Goal: Transaction & Acquisition: Purchase product/service

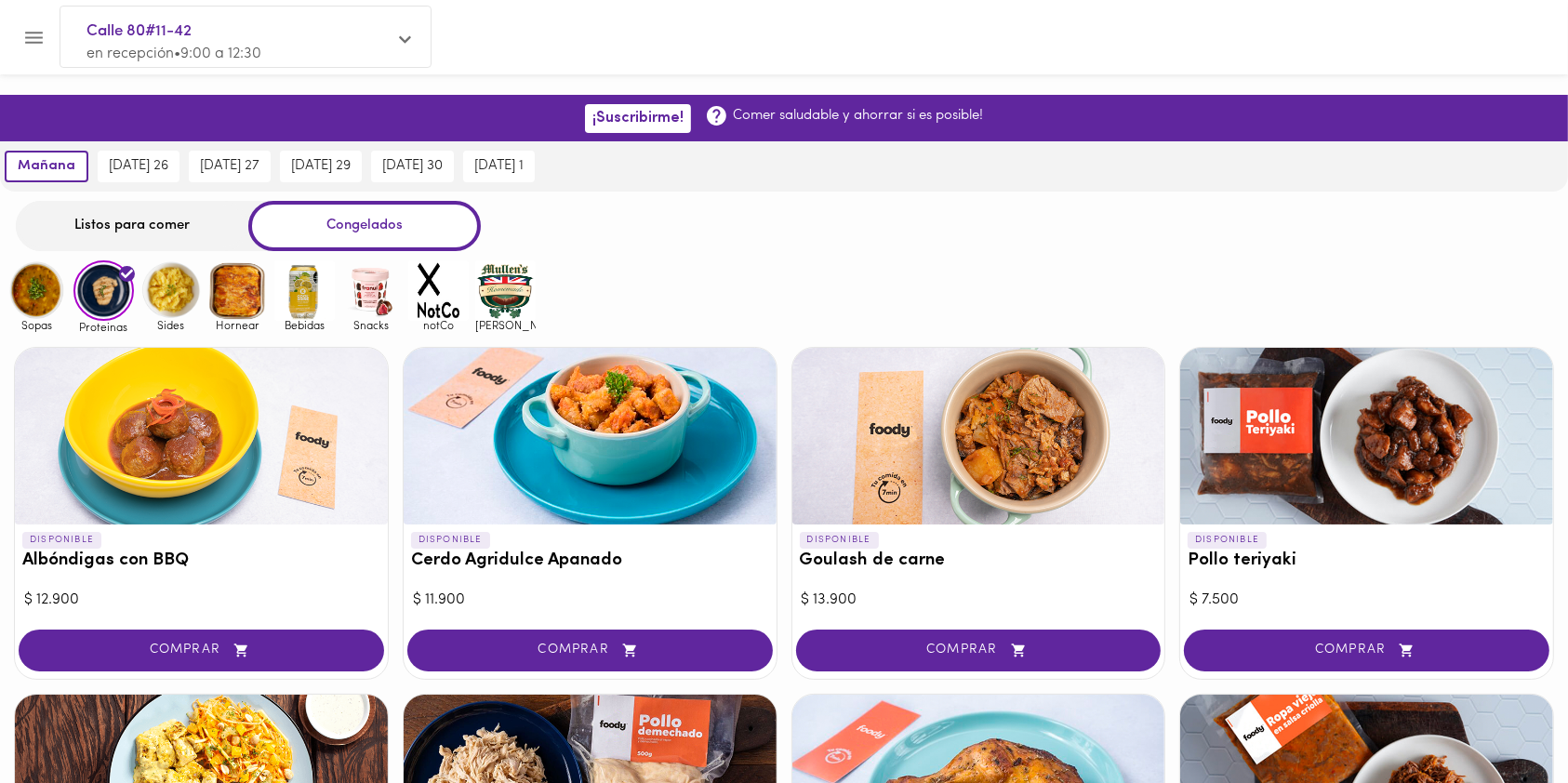
click at [142, 222] on div "Listos para comer" at bounding box center [133, 225] width 233 height 50
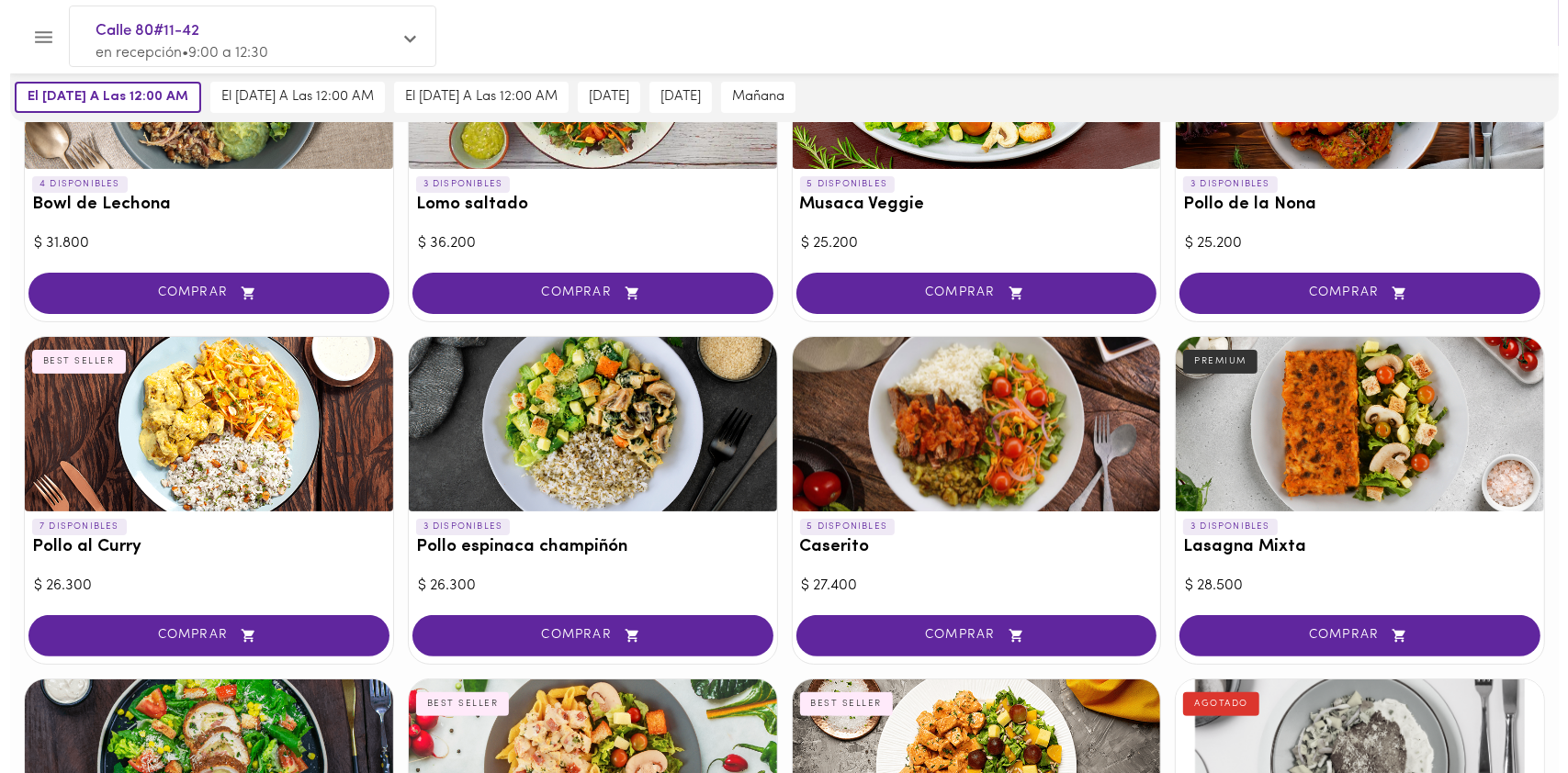
scroll to position [227, 0]
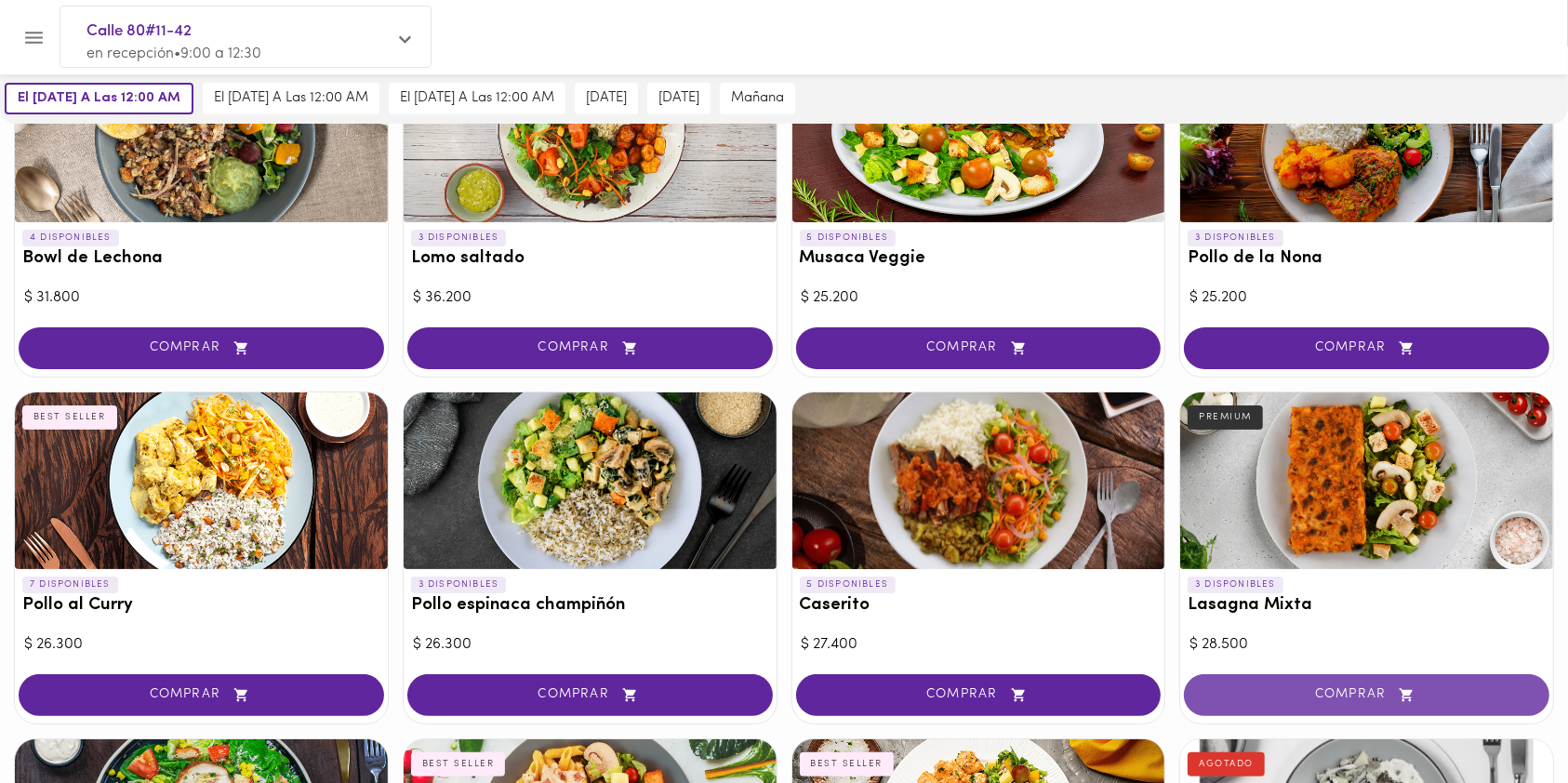
click at [1264, 684] on button "COMPRAR" at bounding box center [1366, 695] width 366 height 42
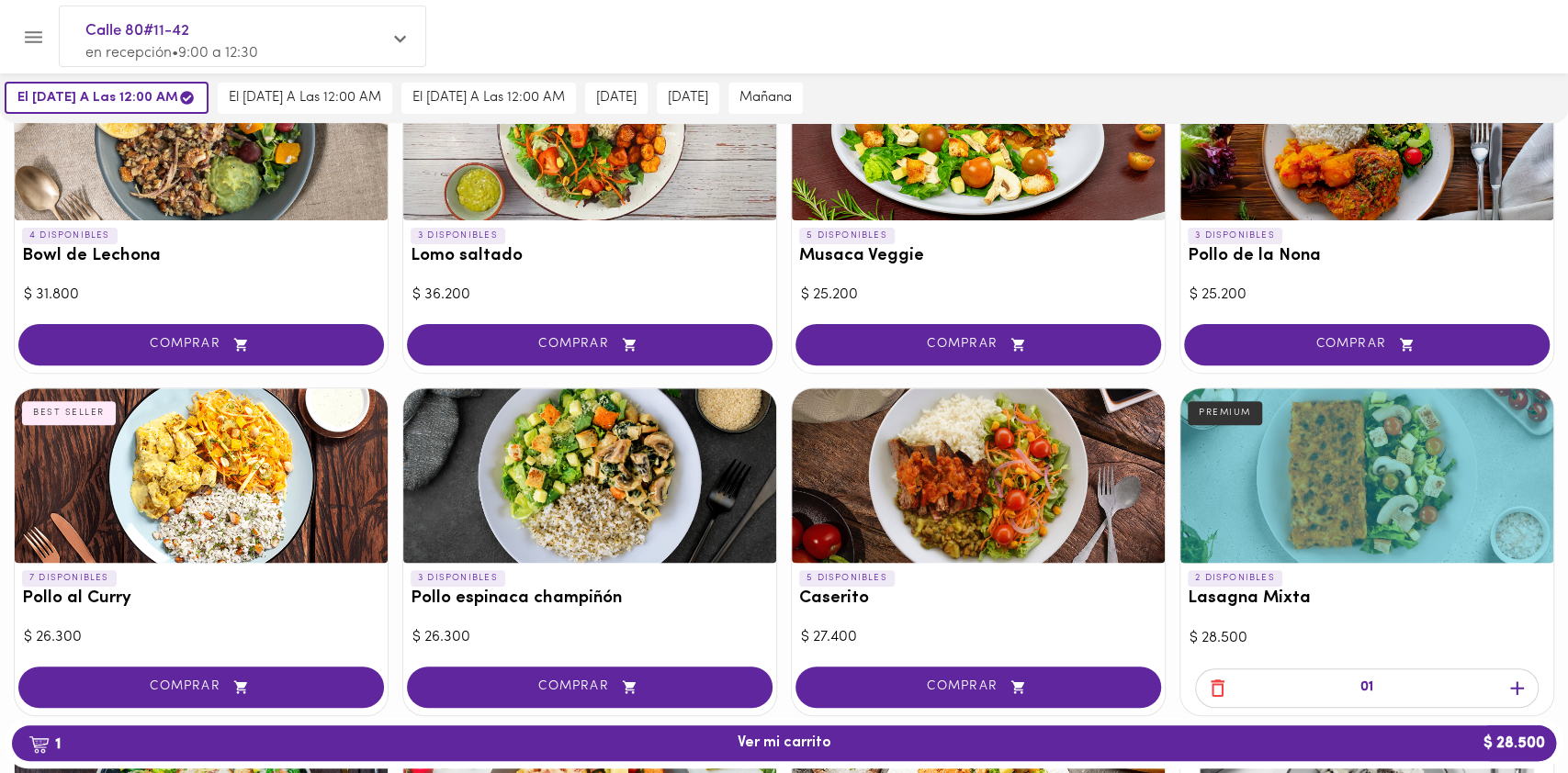
scroll to position [228, 0]
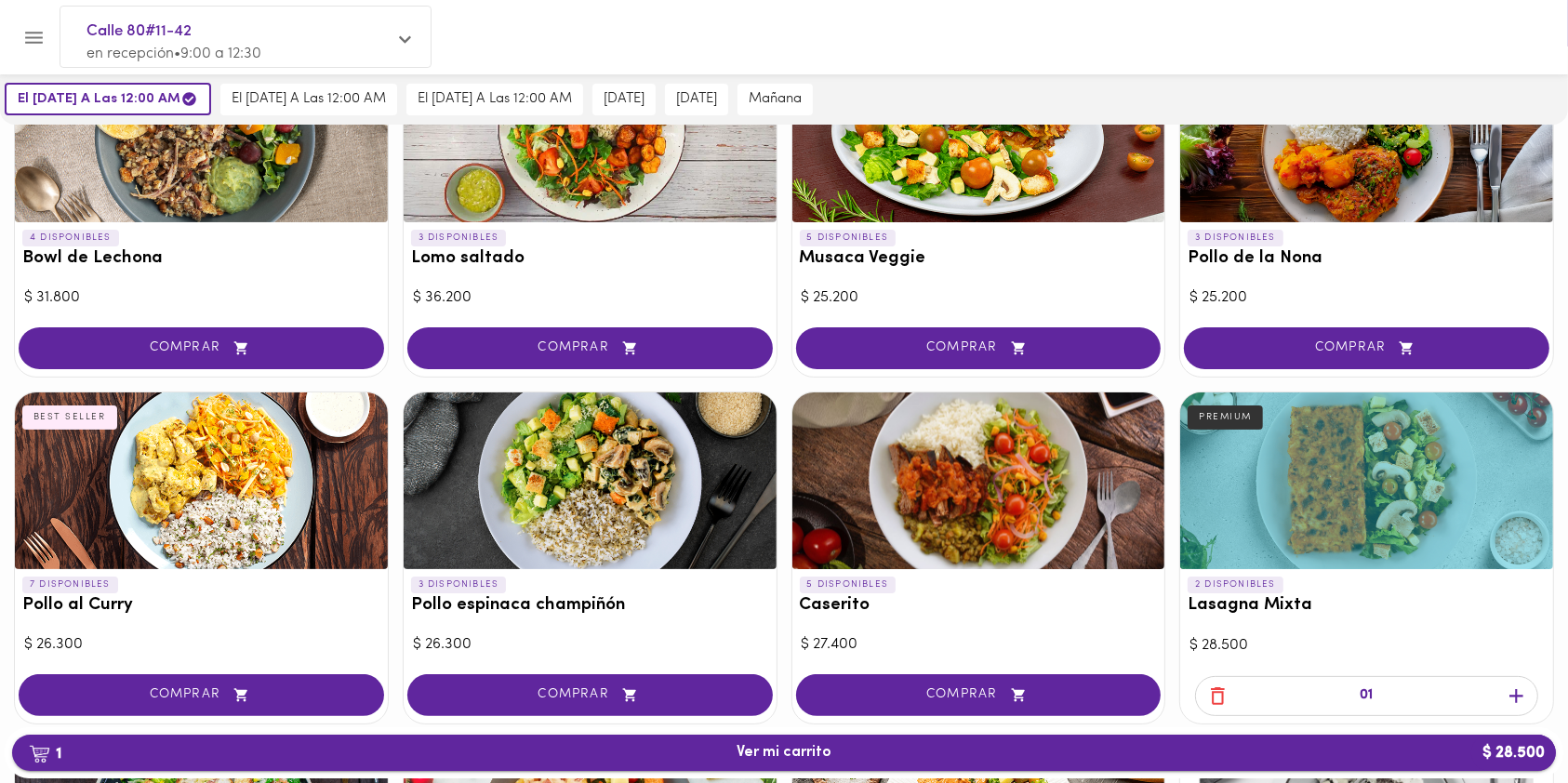
click at [855, 757] on span "1 Ver mi carrito $ 28.500" at bounding box center [784, 752] width 1514 height 18
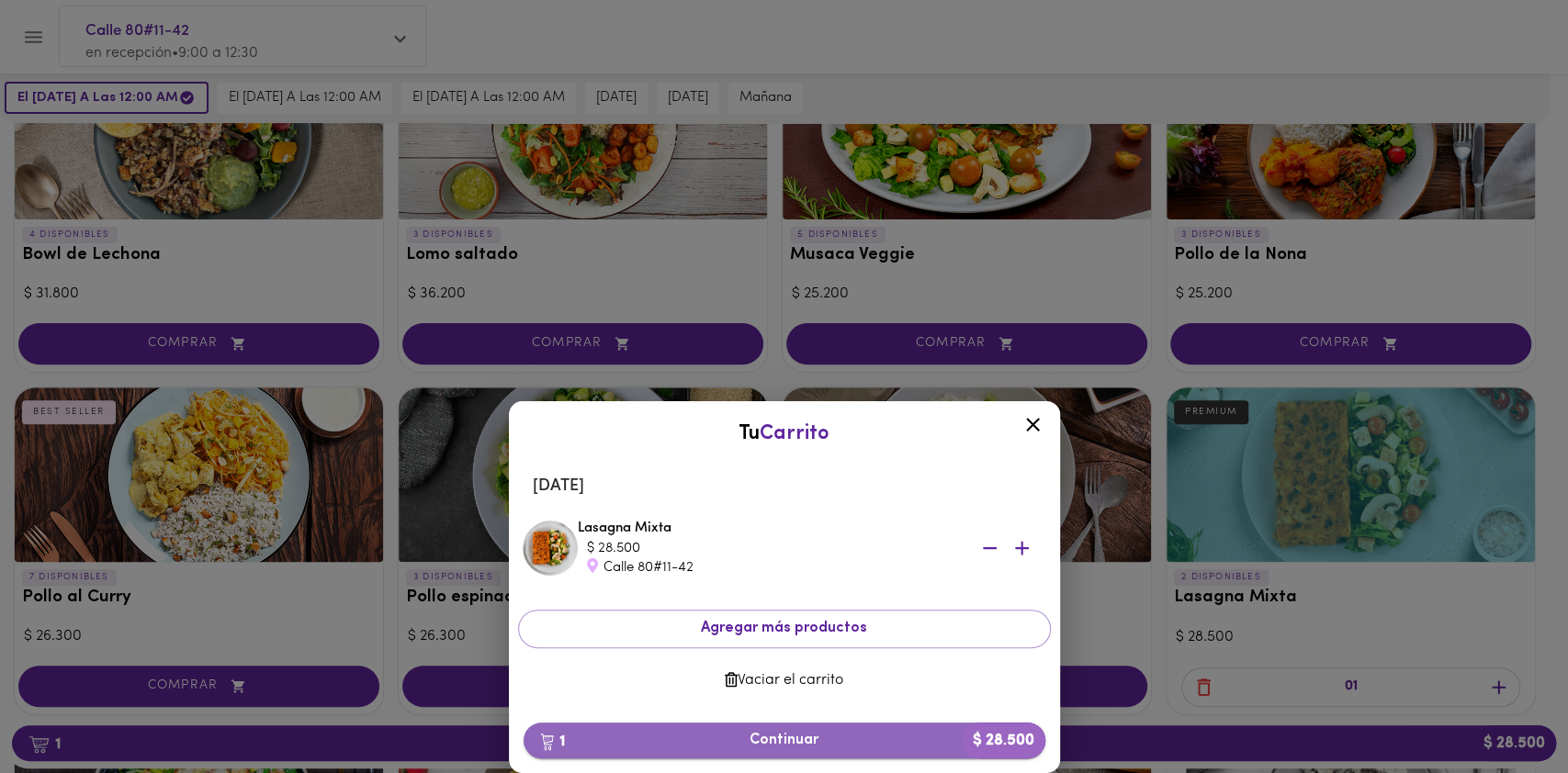
click at [806, 745] on span "1 Continuar $ 28.500" at bounding box center [784, 740] width 492 height 18
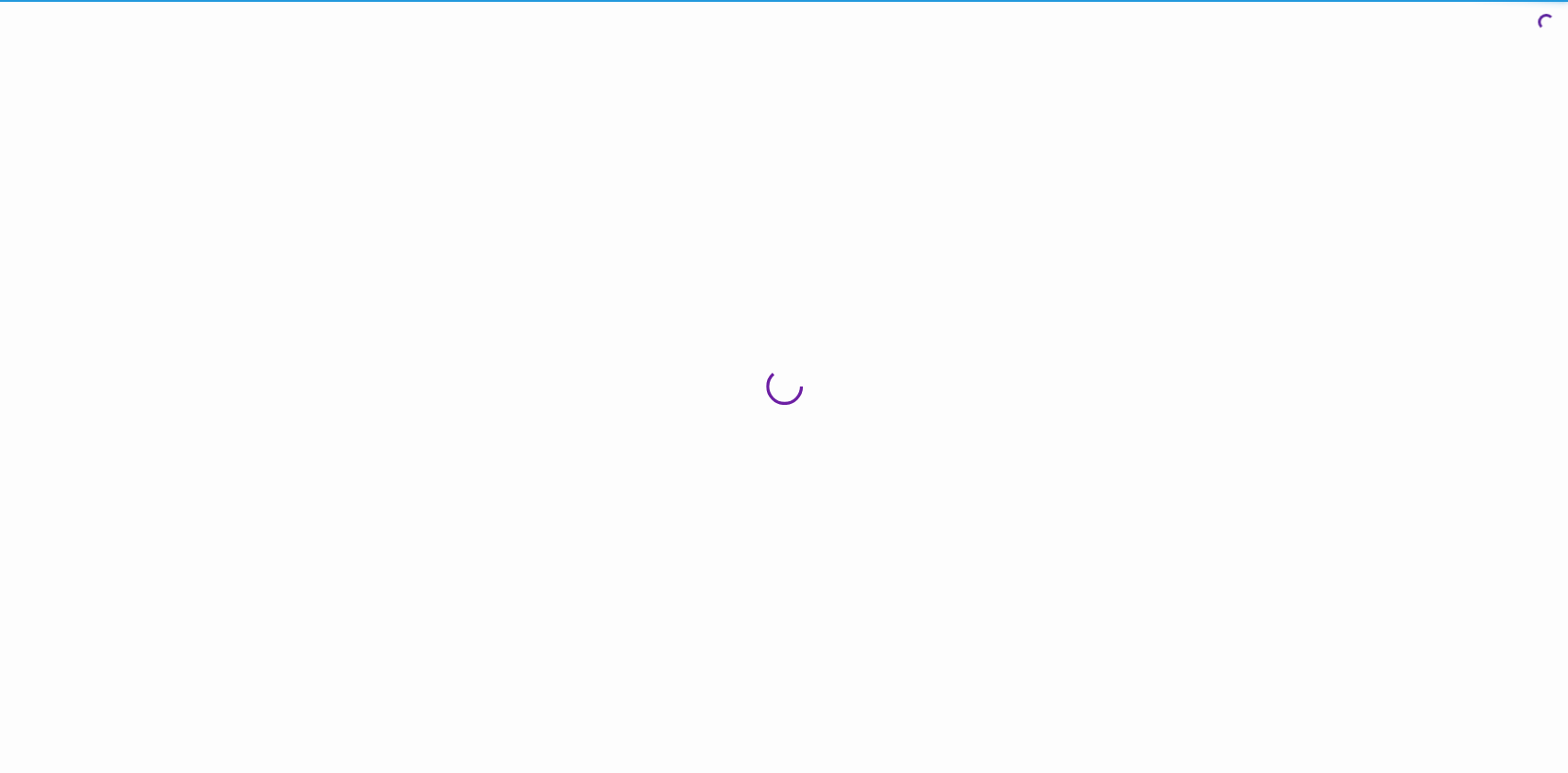
scroll to position [19, 0]
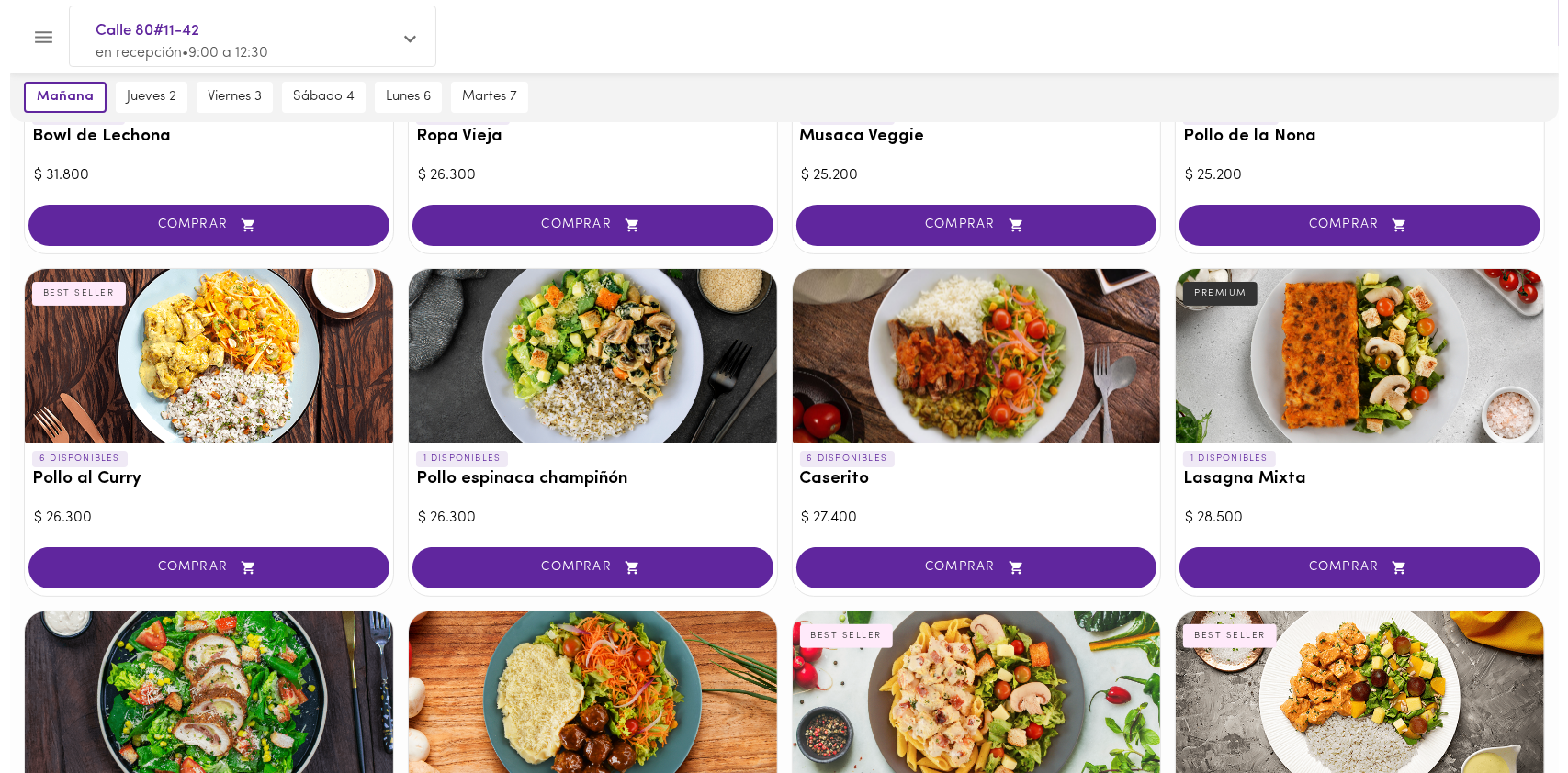
scroll to position [324, 0]
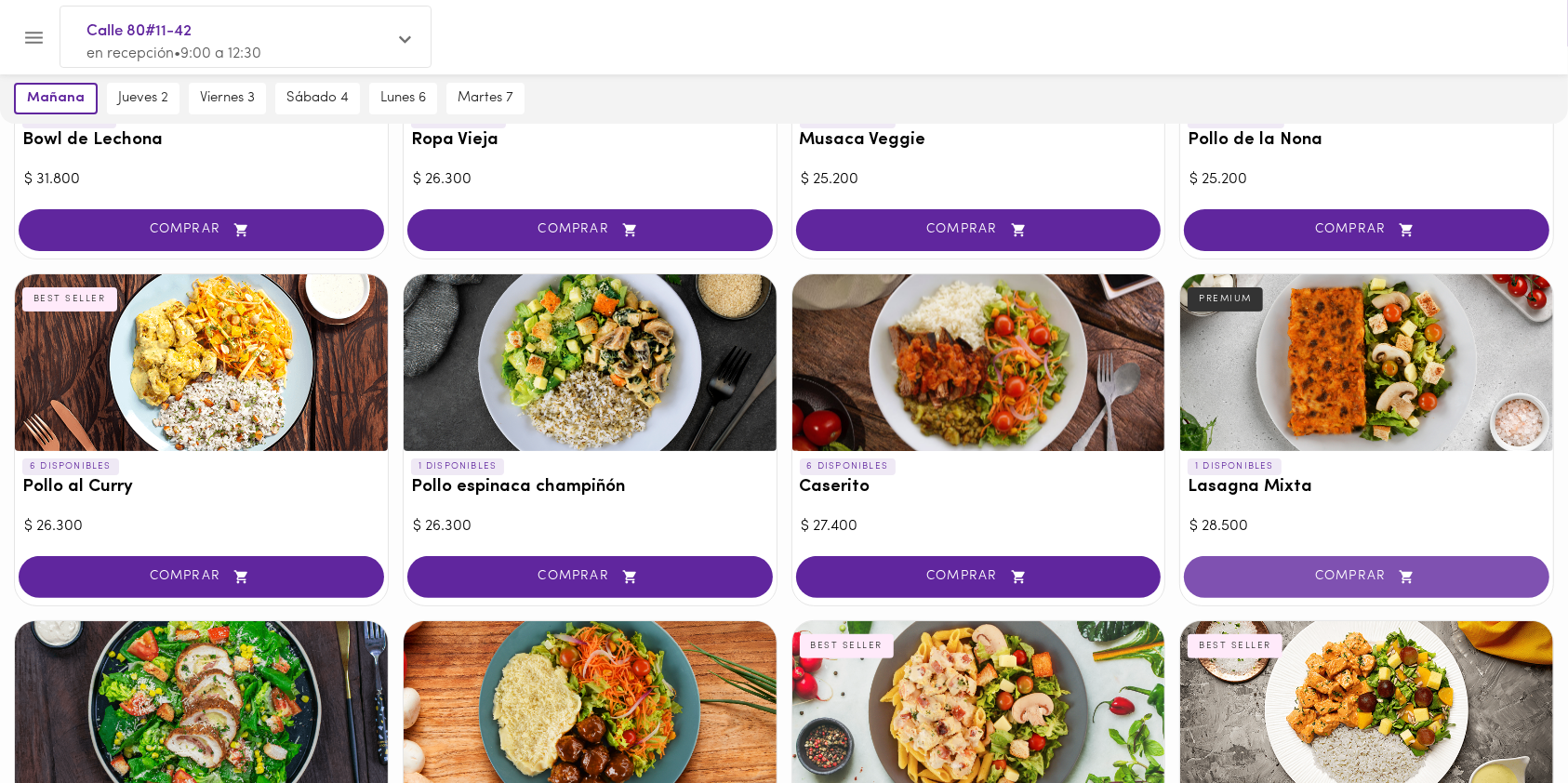
click at [1317, 569] on span "COMPRAR" at bounding box center [1367, 577] width 319 height 16
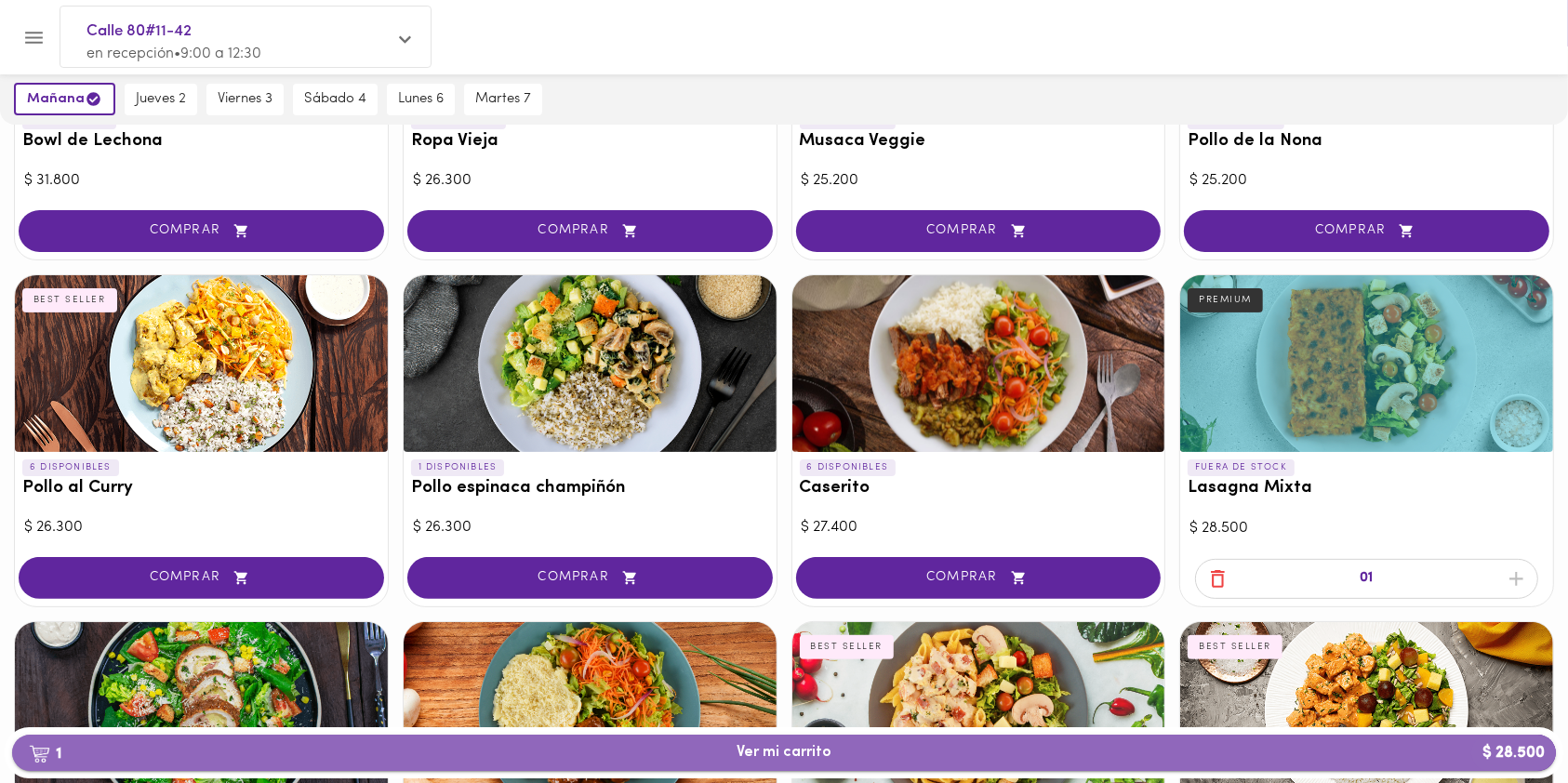
click at [765, 754] on span "1 Ver mi carrito $ 28.500" at bounding box center [784, 752] width 94 height 18
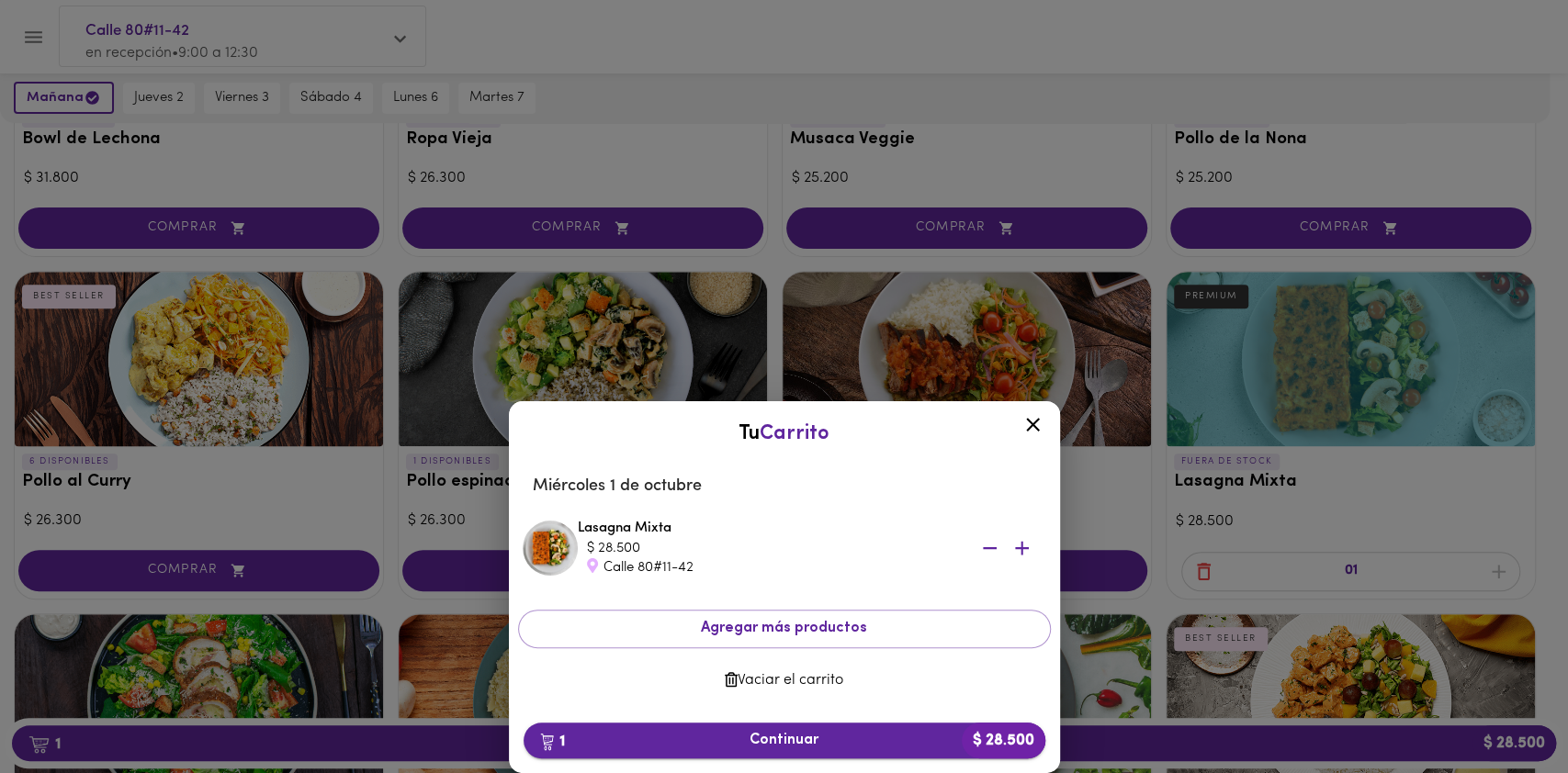
click at [773, 746] on span "1 Continuar $ 28.500" at bounding box center [784, 740] width 492 height 18
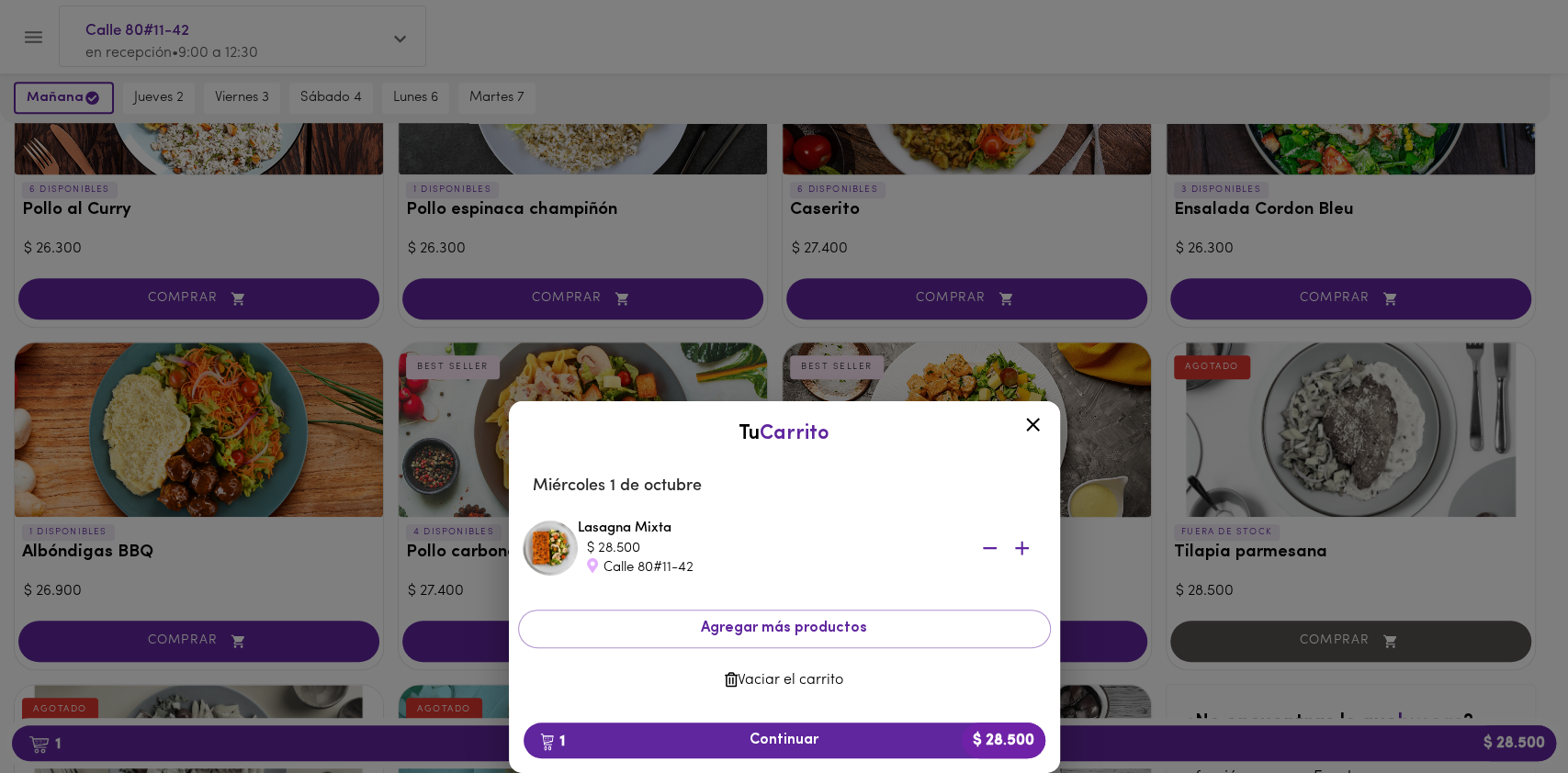
scroll to position [597, 0]
click at [835, 747] on span "1 Continuar $ 28.500" at bounding box center [784, 740] width 492 height 18
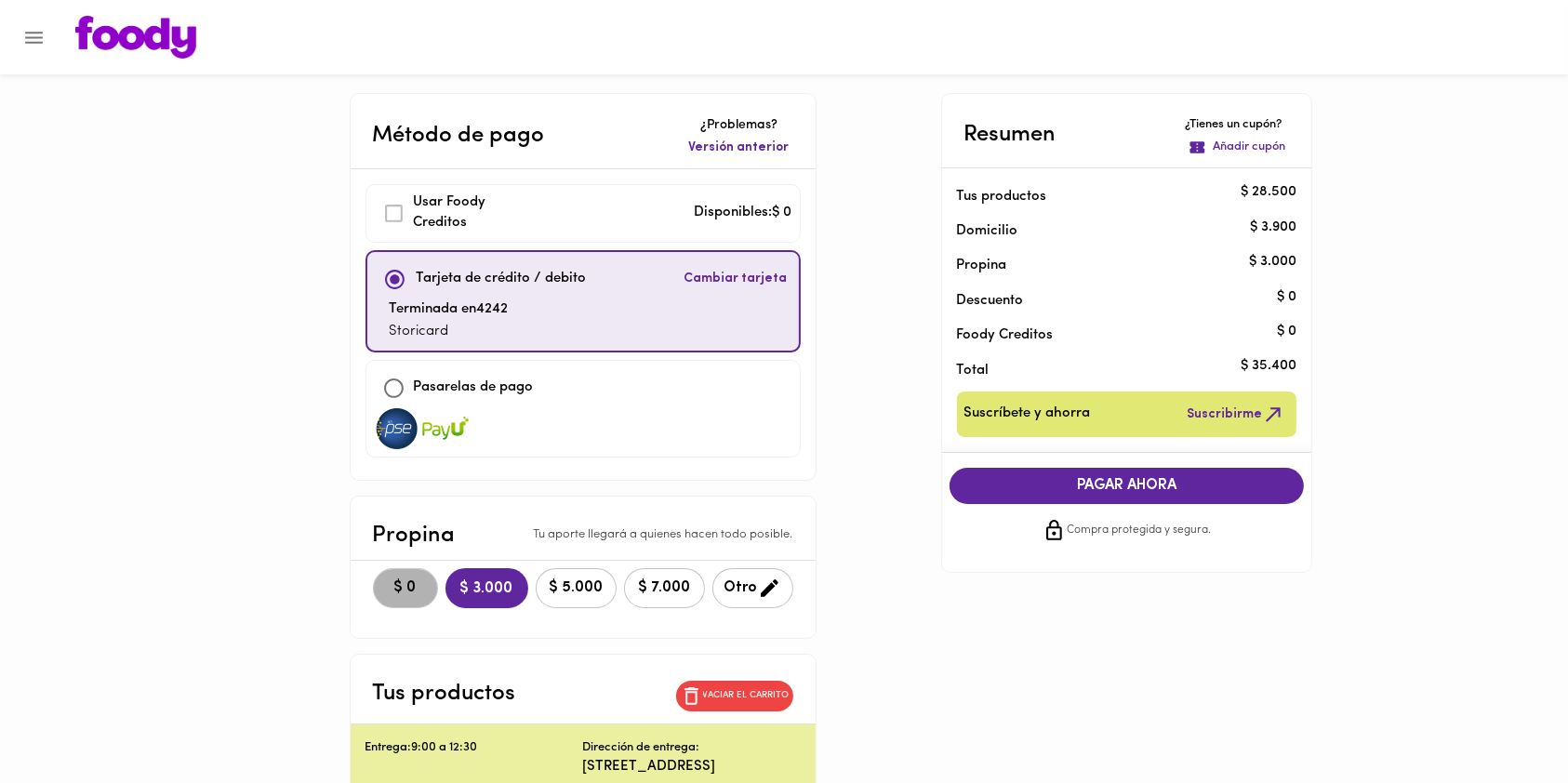
click at [385, 591] on span "$ 0" at bounding box center [405, 588] width 41 height 18
click at [984, 488] on span "PAGAR AHORA" at bounding box center [1126, 486] width 318 height 18
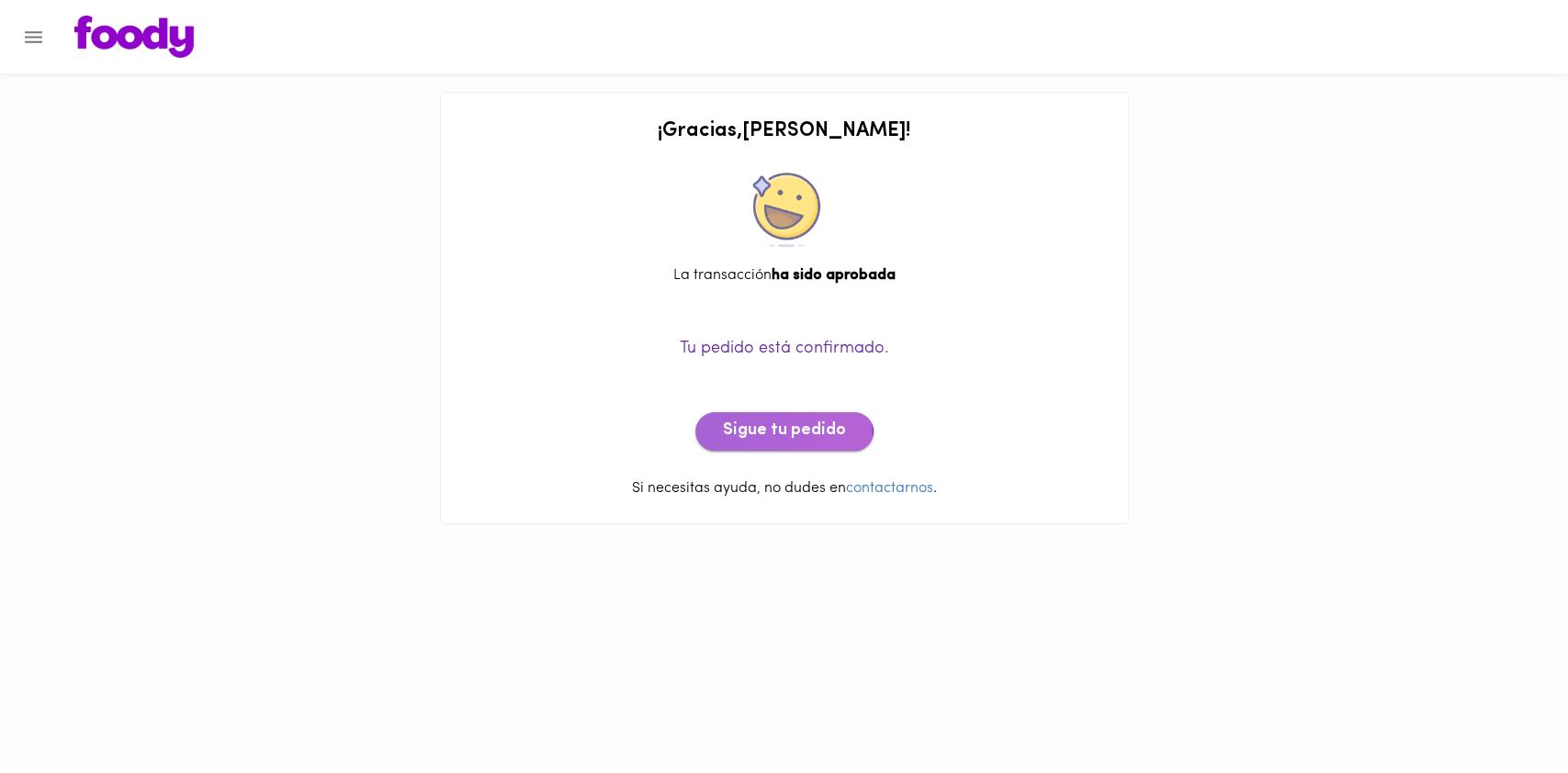
click at [759, 438] on span "Sigue tu pedido" at bounding box center [784, 431] width 124 height 20
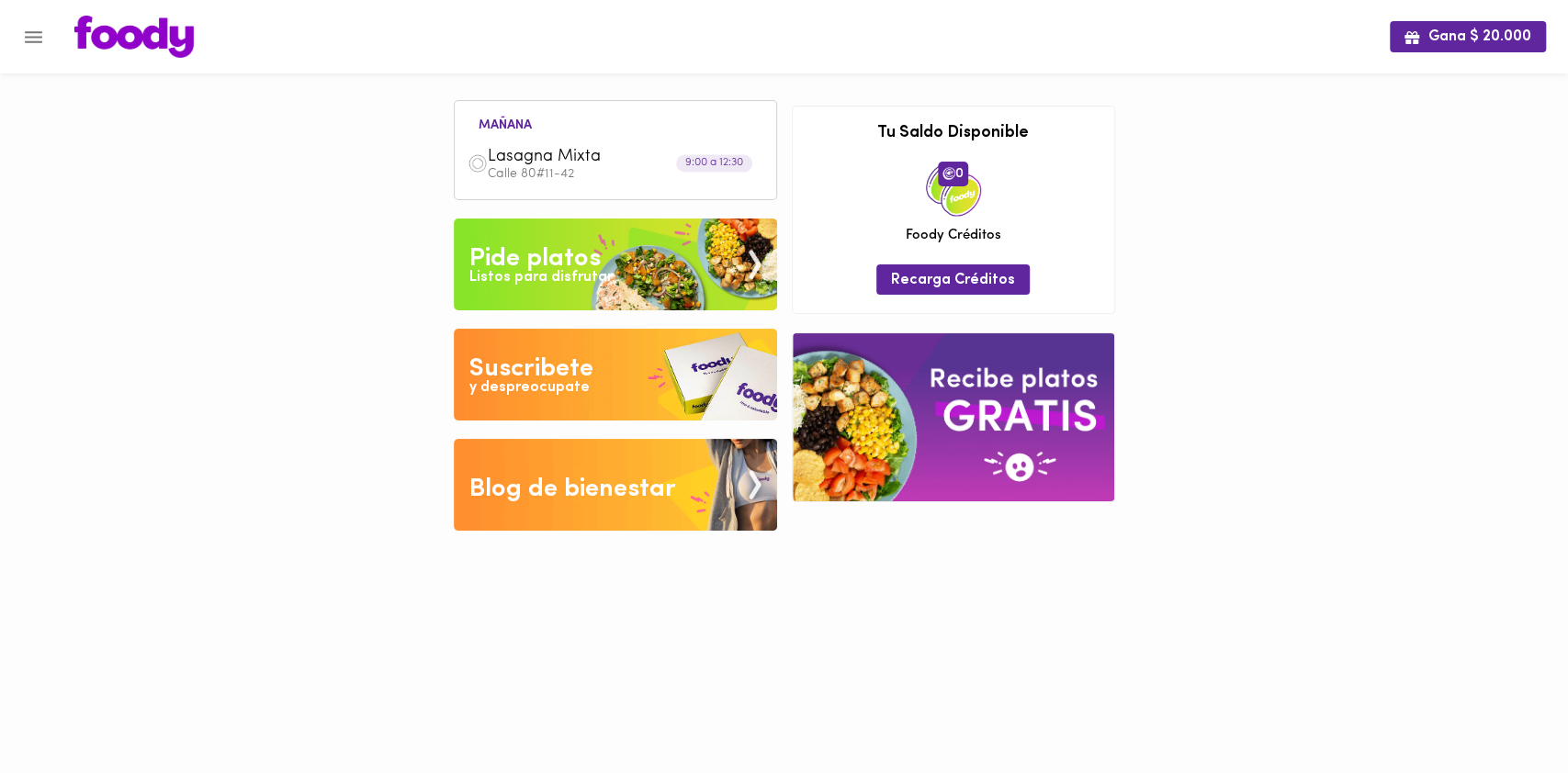
click at [544, 276] on div "Listos para disfrutar" at bounding box center [541, 277] width 143 height 21
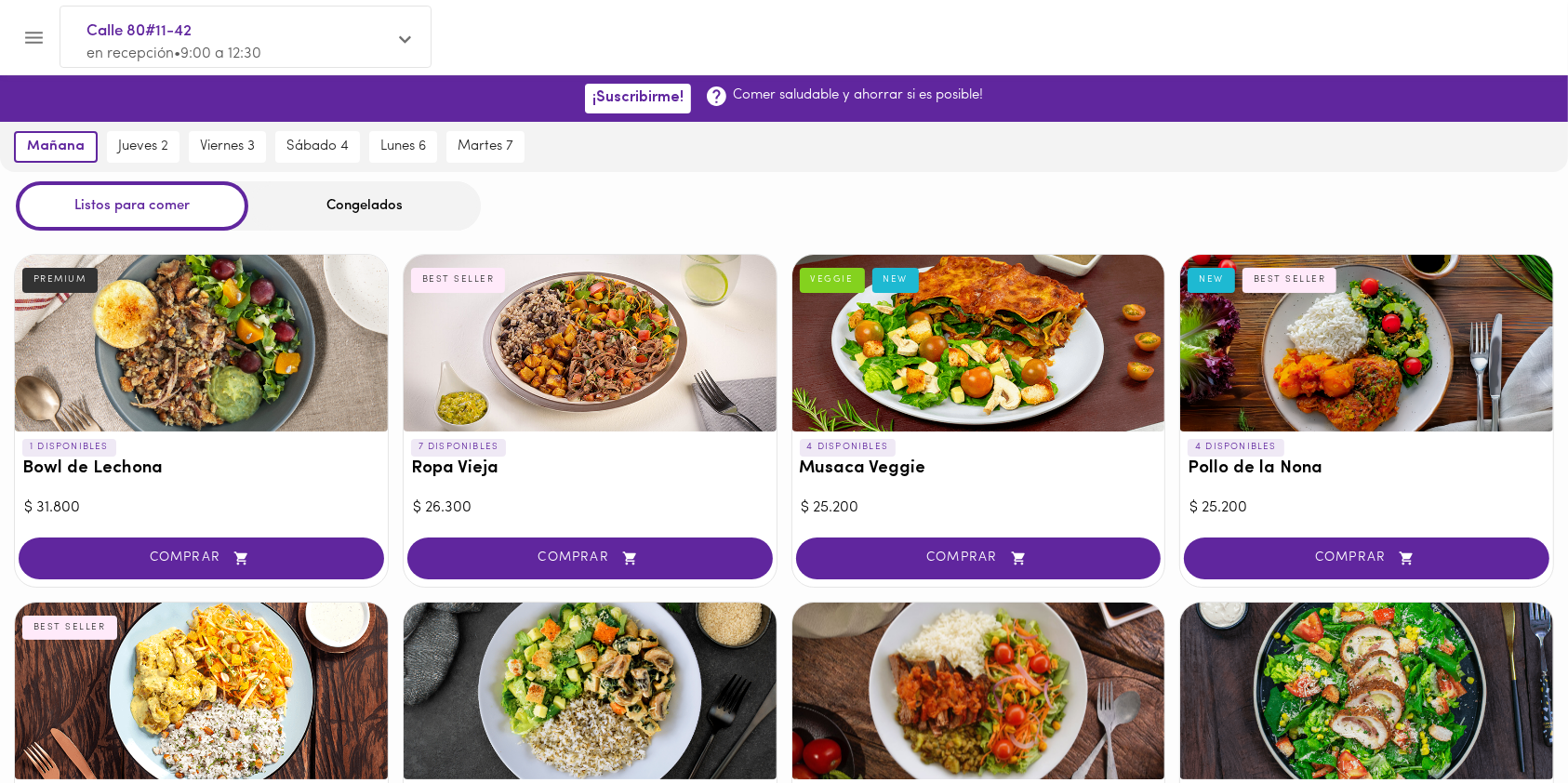
click at [375, 205] on div "Congelados" at bounding box center [365, 206] width 233 height 50
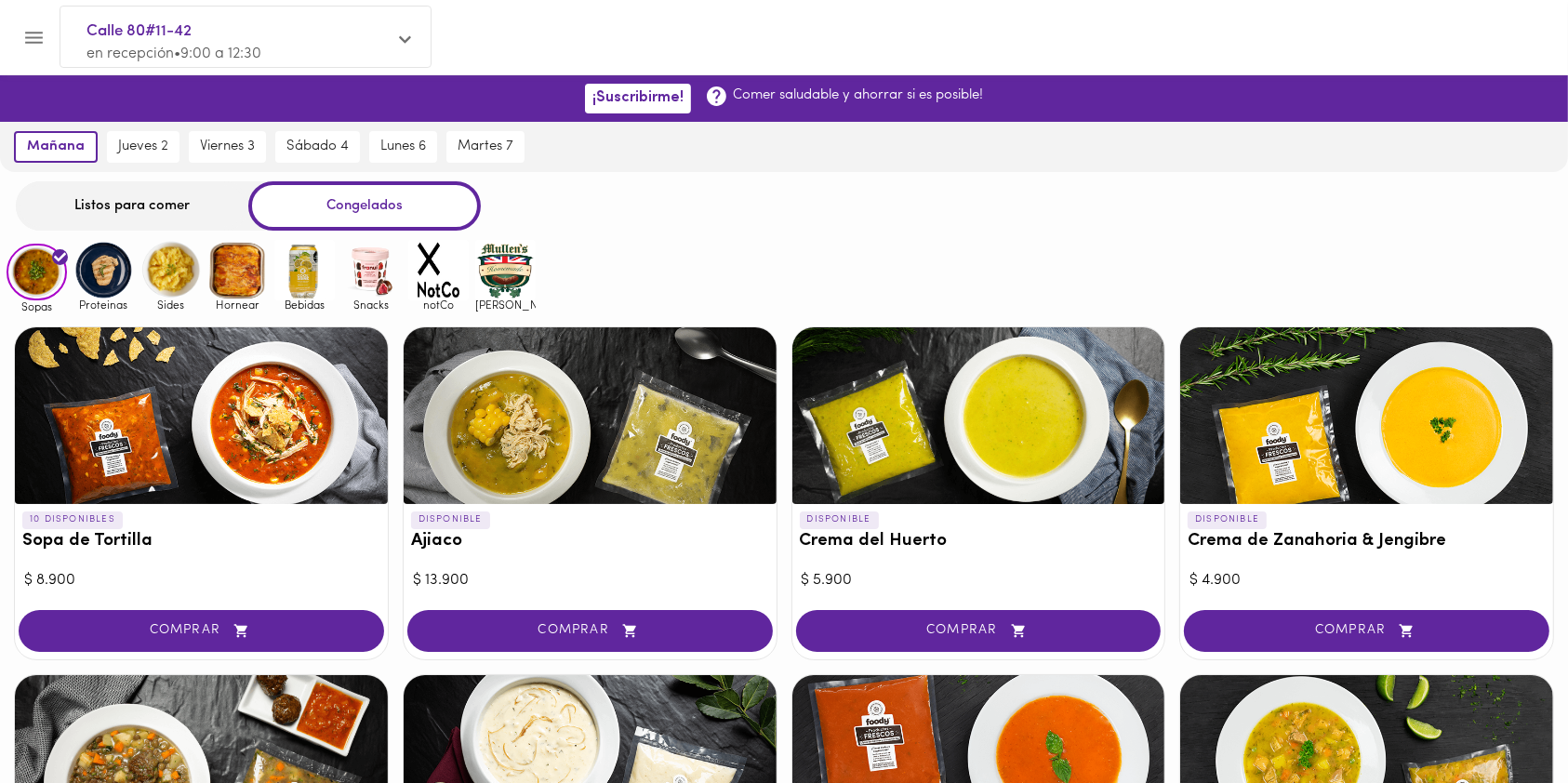
click at [245, 285] on img at bounding box center [237, 269] width 60 height 60
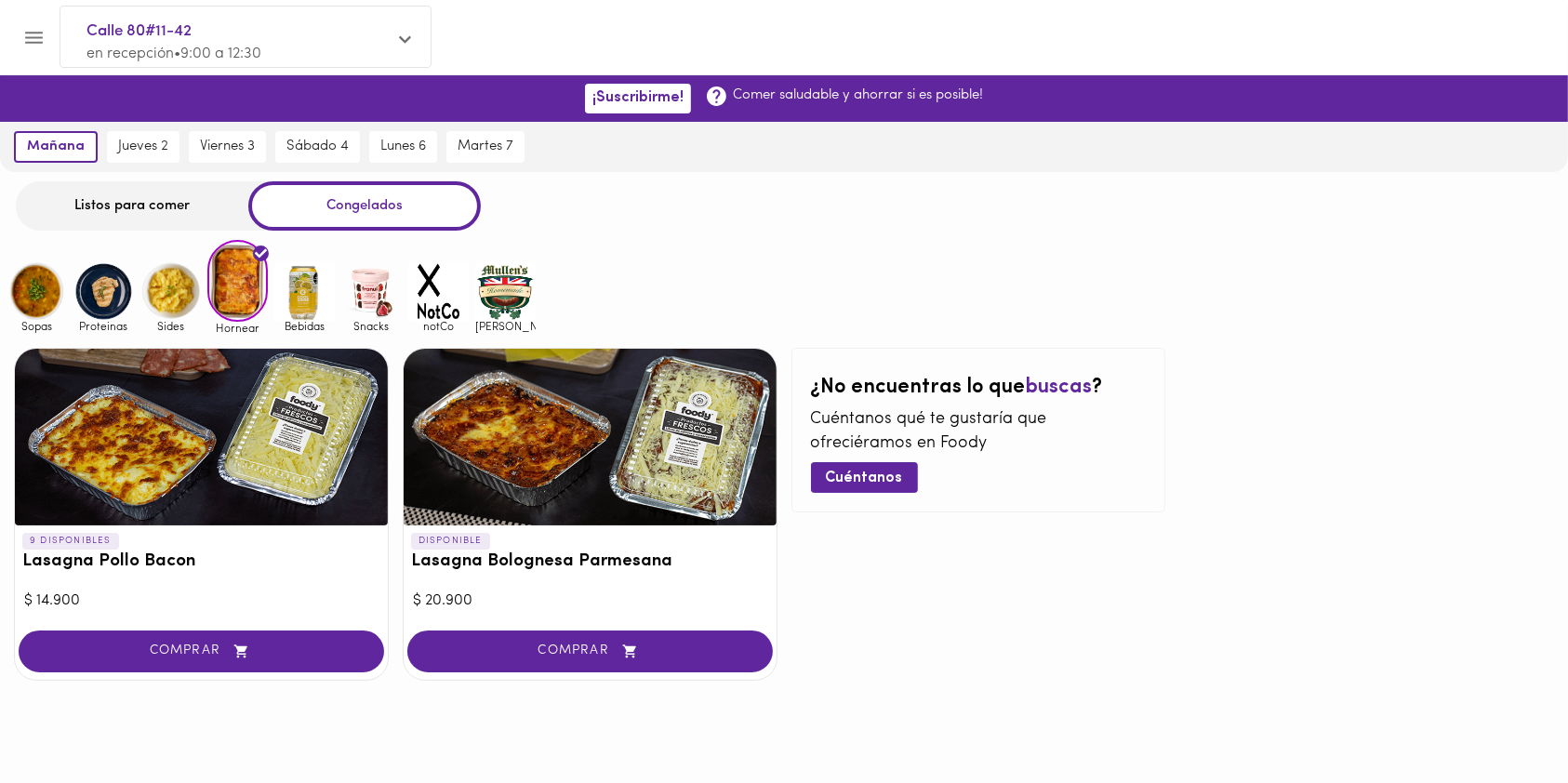
click at [171, 298] on img at bounding box center [170, 291] width 60 height 60
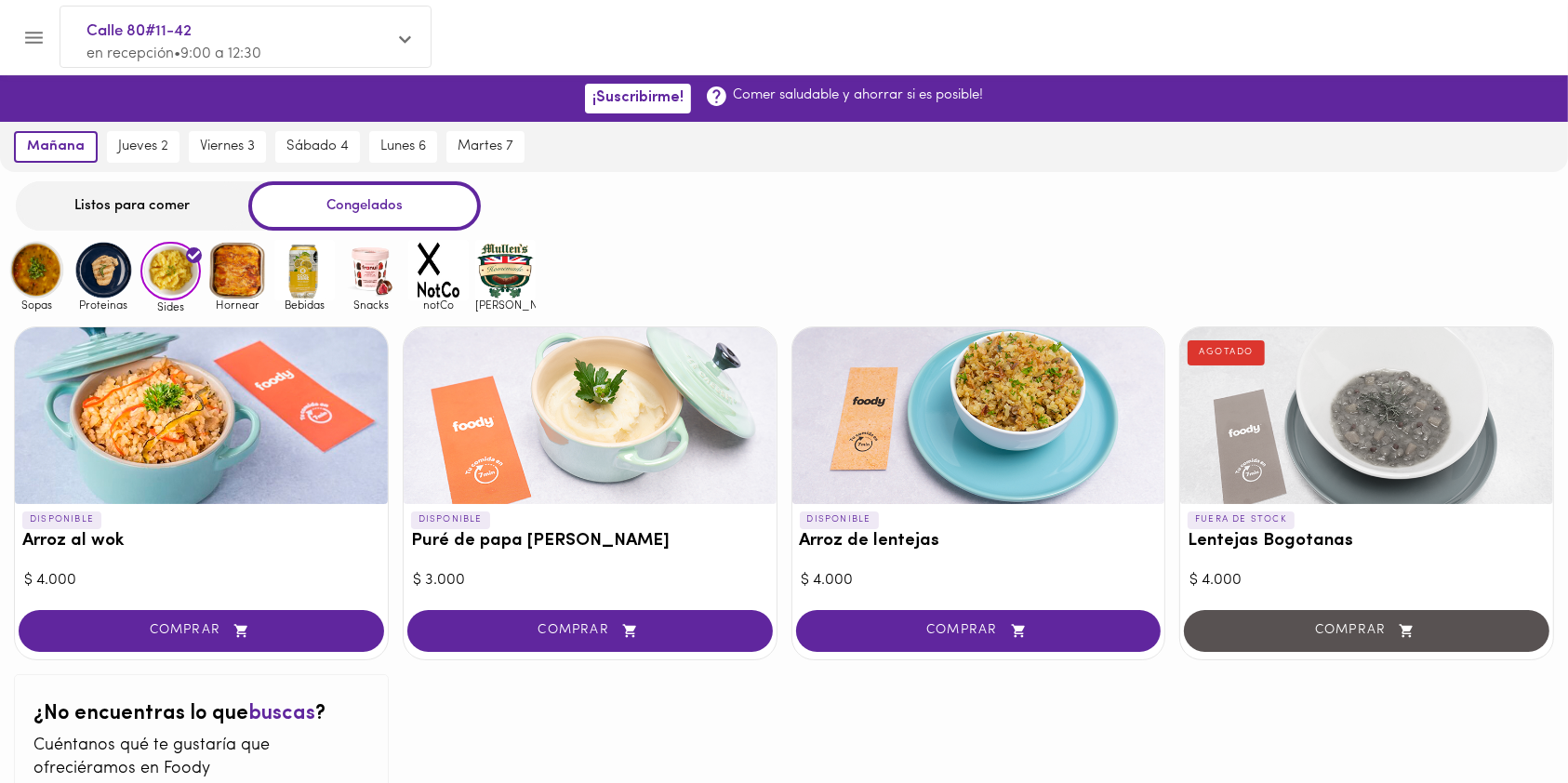
click at [371, 286] on img at bounding box center [371, 269] width 60 height 60
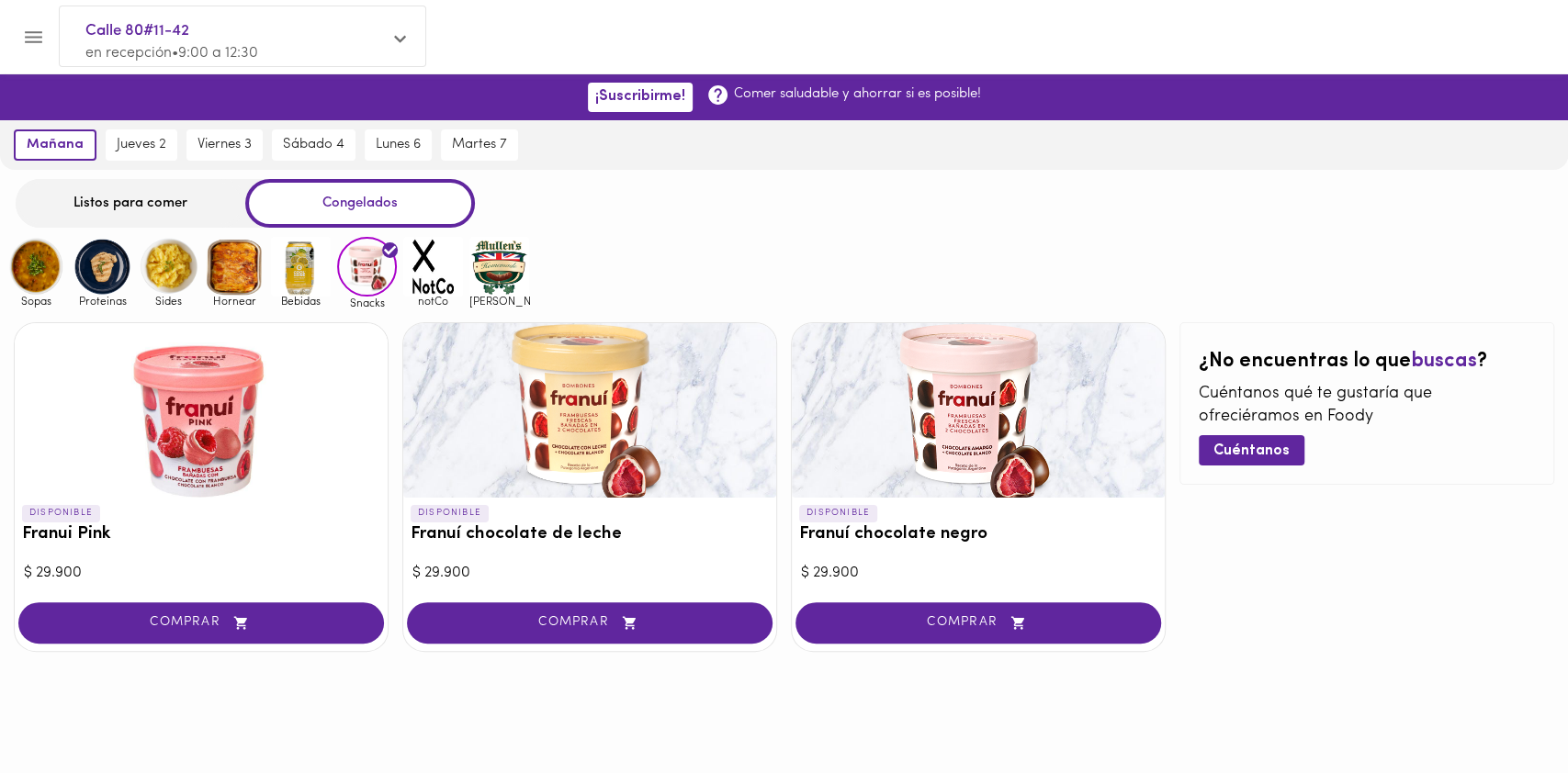
click at [477, 270] on img at bounding box center [499, 266] width 59 height 59
